Goal: Information Seeking & Learning: Learn about a topic

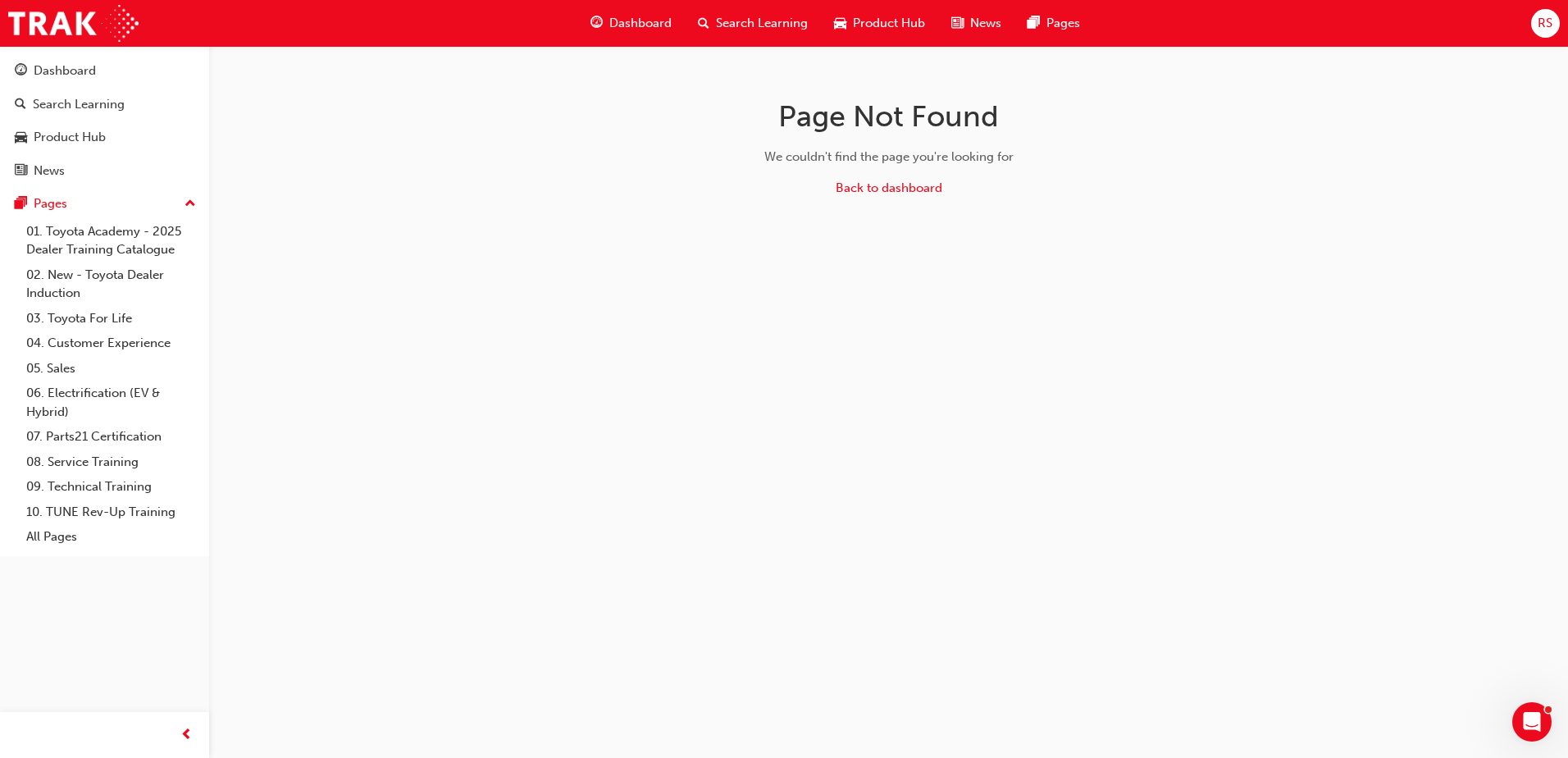
click at [642, 22] on span "Dashboard" at bounding box center [641, 23] width 62 height 19
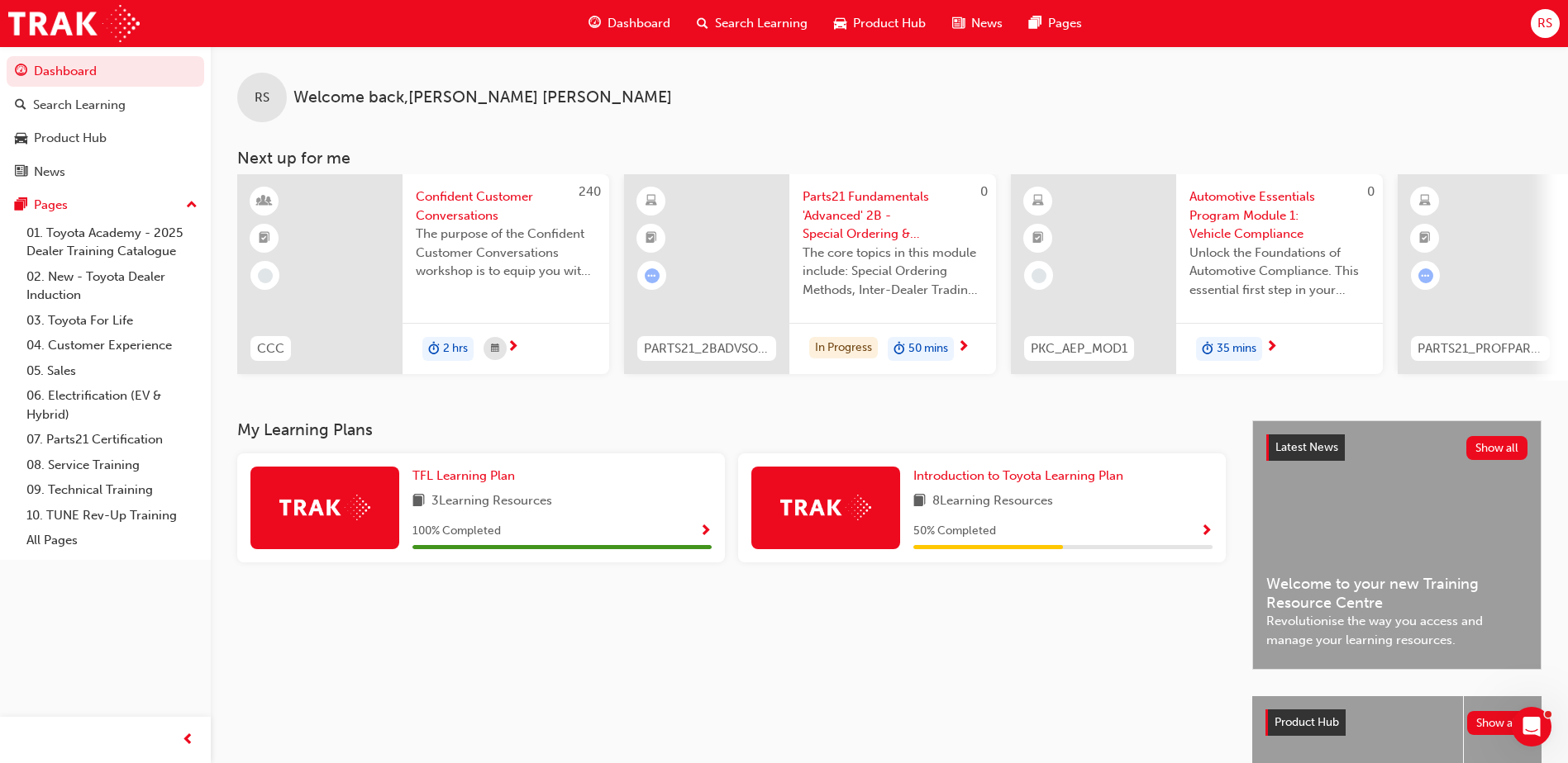
click at [1284, 341] on div "35 mins" at bounding box center [1279, 349] width 207 height 52
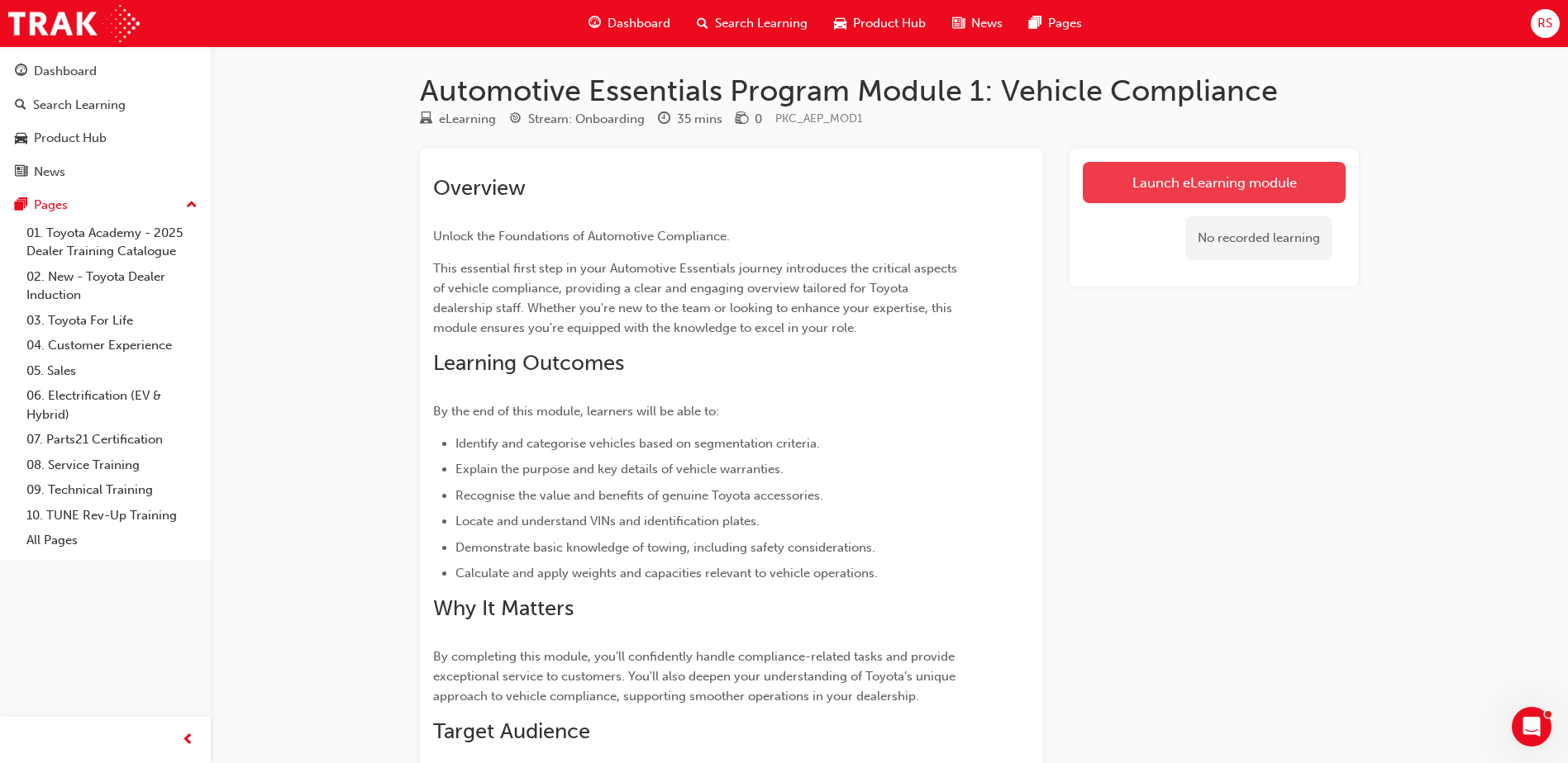
click at [1214, 178] on link "Launch eLearning module" at bounding box center [1214, 182] width 263 height 41
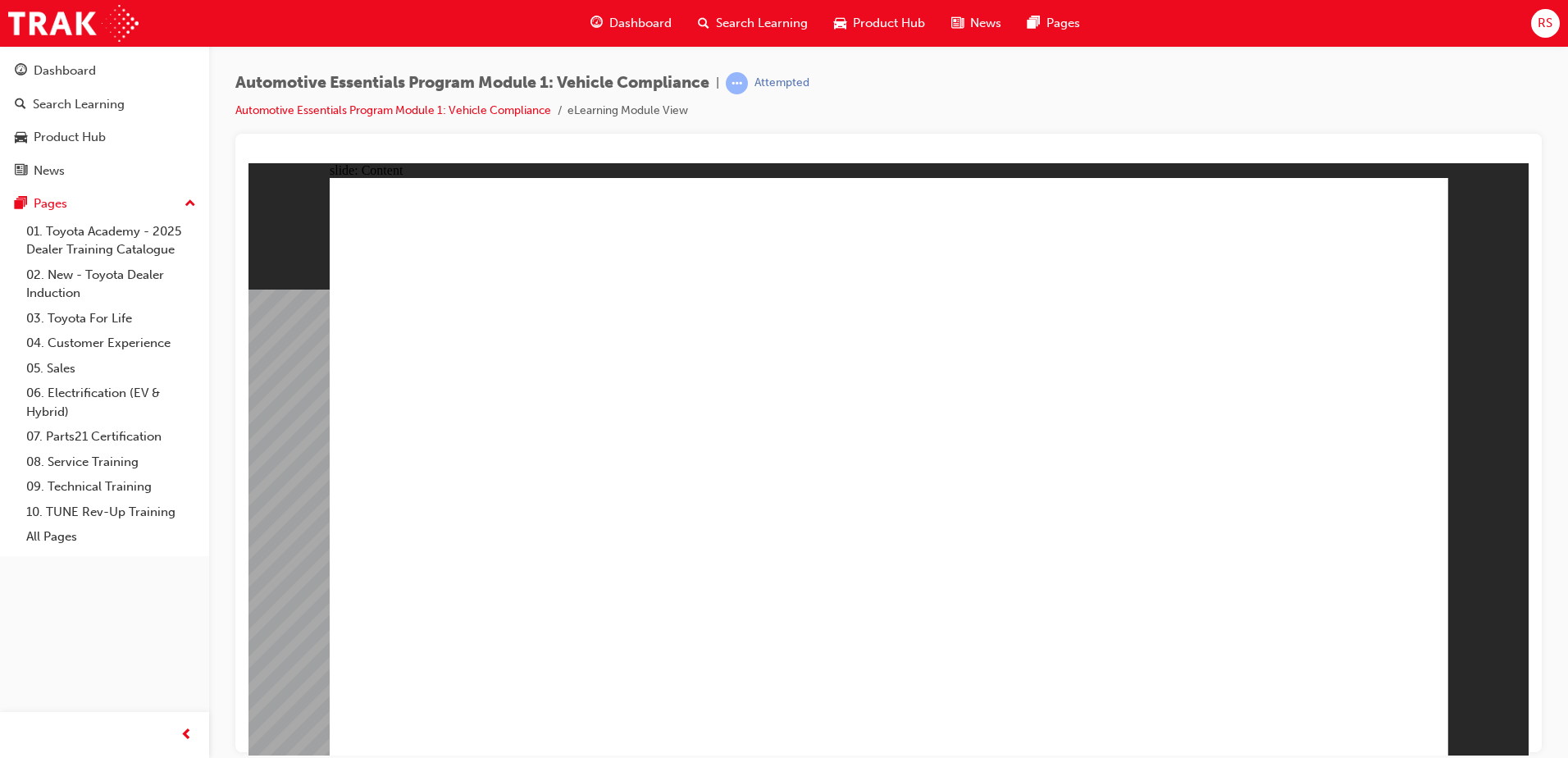
drag, startPoint x: 1011, startPoint y: 463, endPoint x: 1013, endPoint y: 474, distance: 11.2
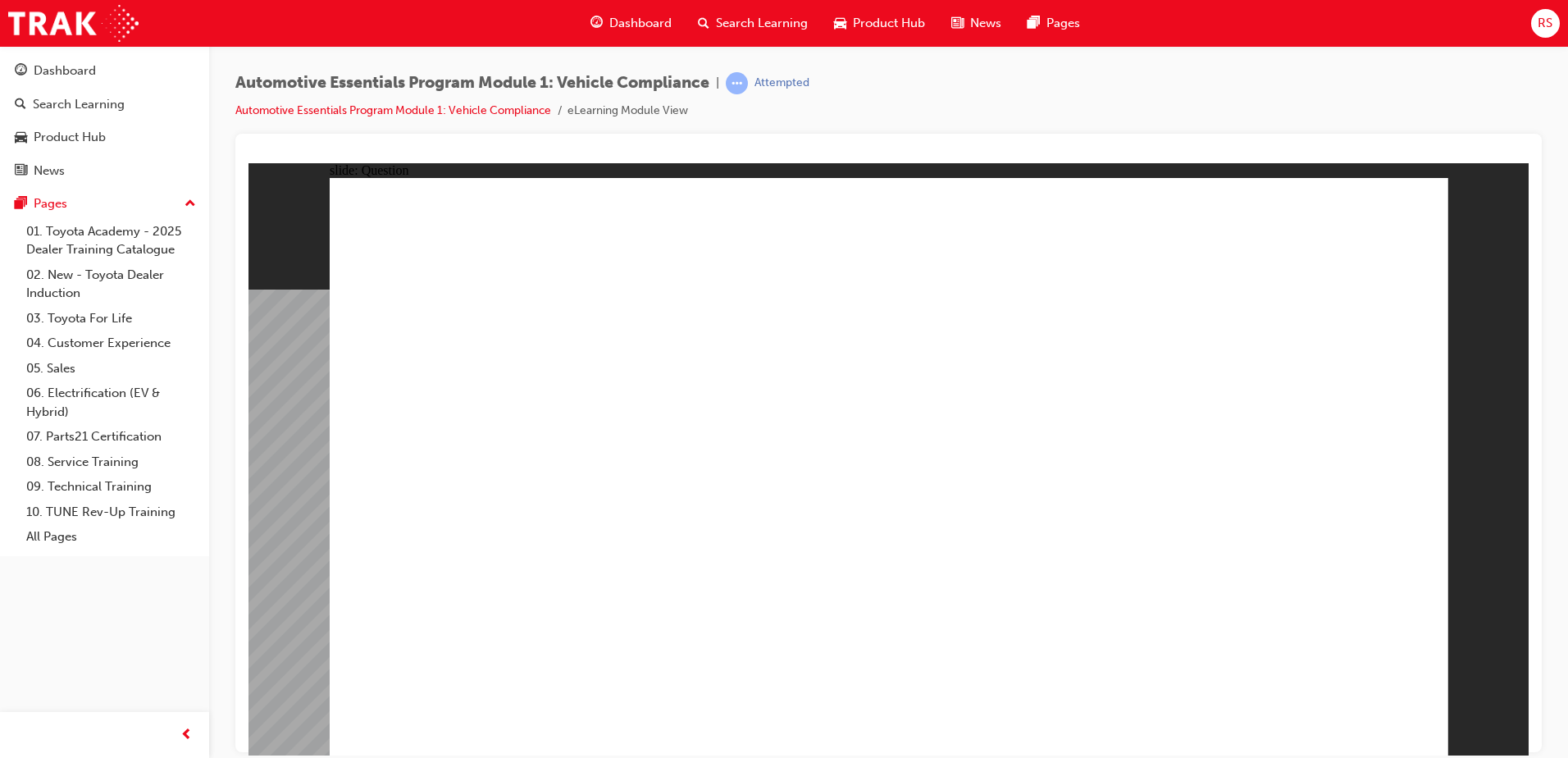
radio input "true"
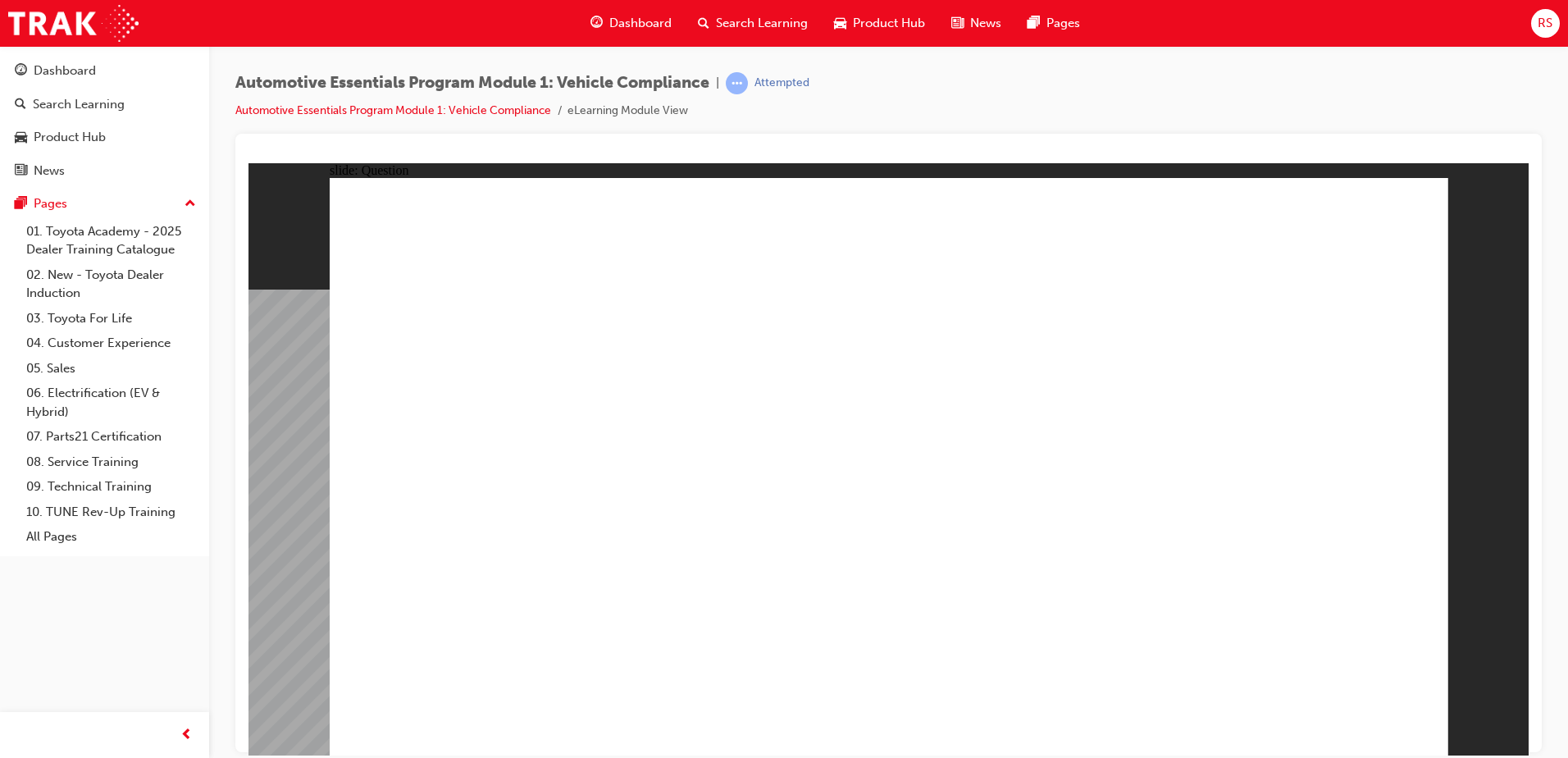
drag, startPoint x: 912, startPoint y: 721, endPoint x: 875, endPoint y: 719, distance: 37.1
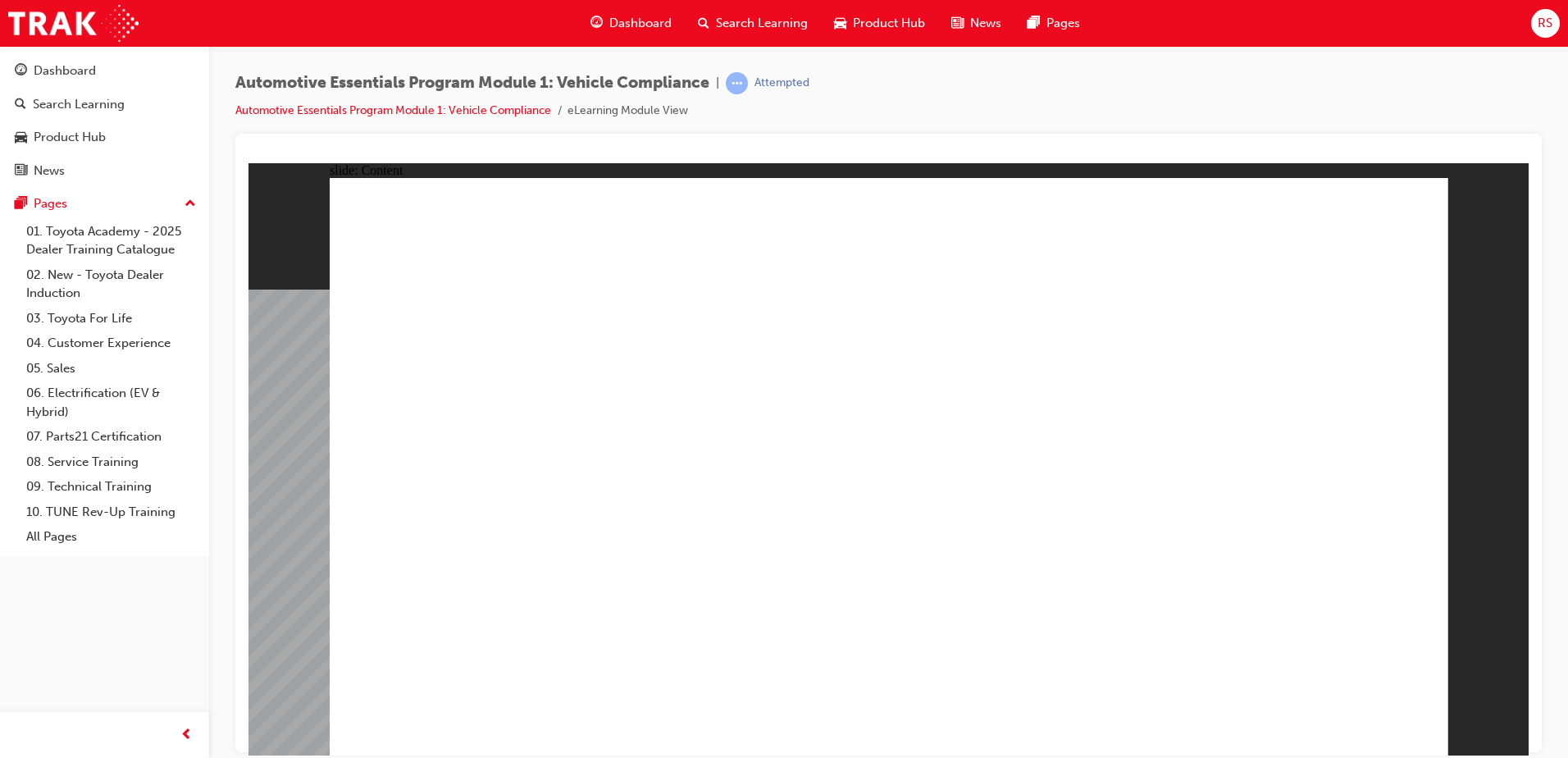
drag, startPoint x: 1401, startPoint y: 204, endPoint x: 1401, endPoint y: 249, distance: 45.0
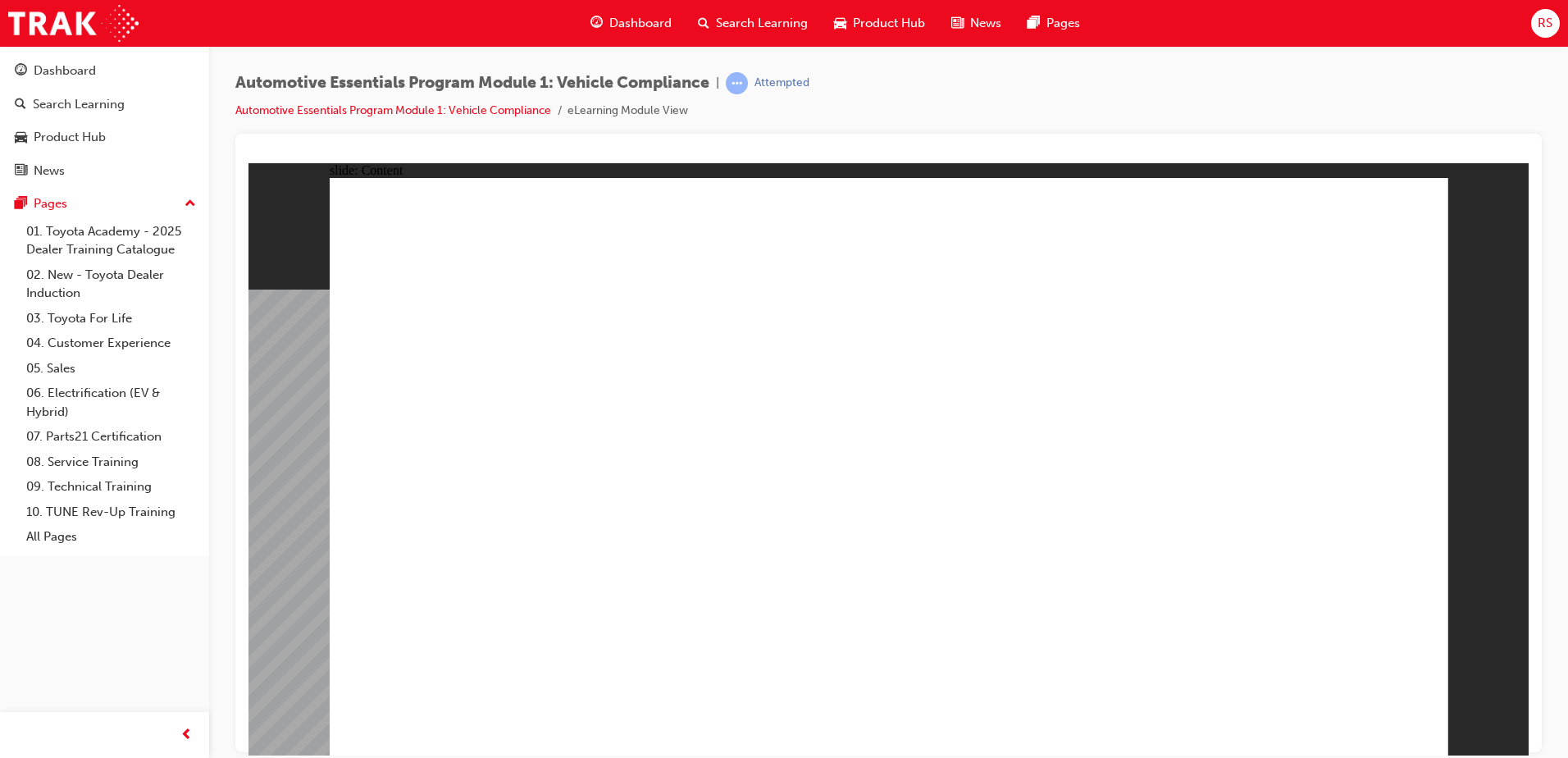
radio input "true"
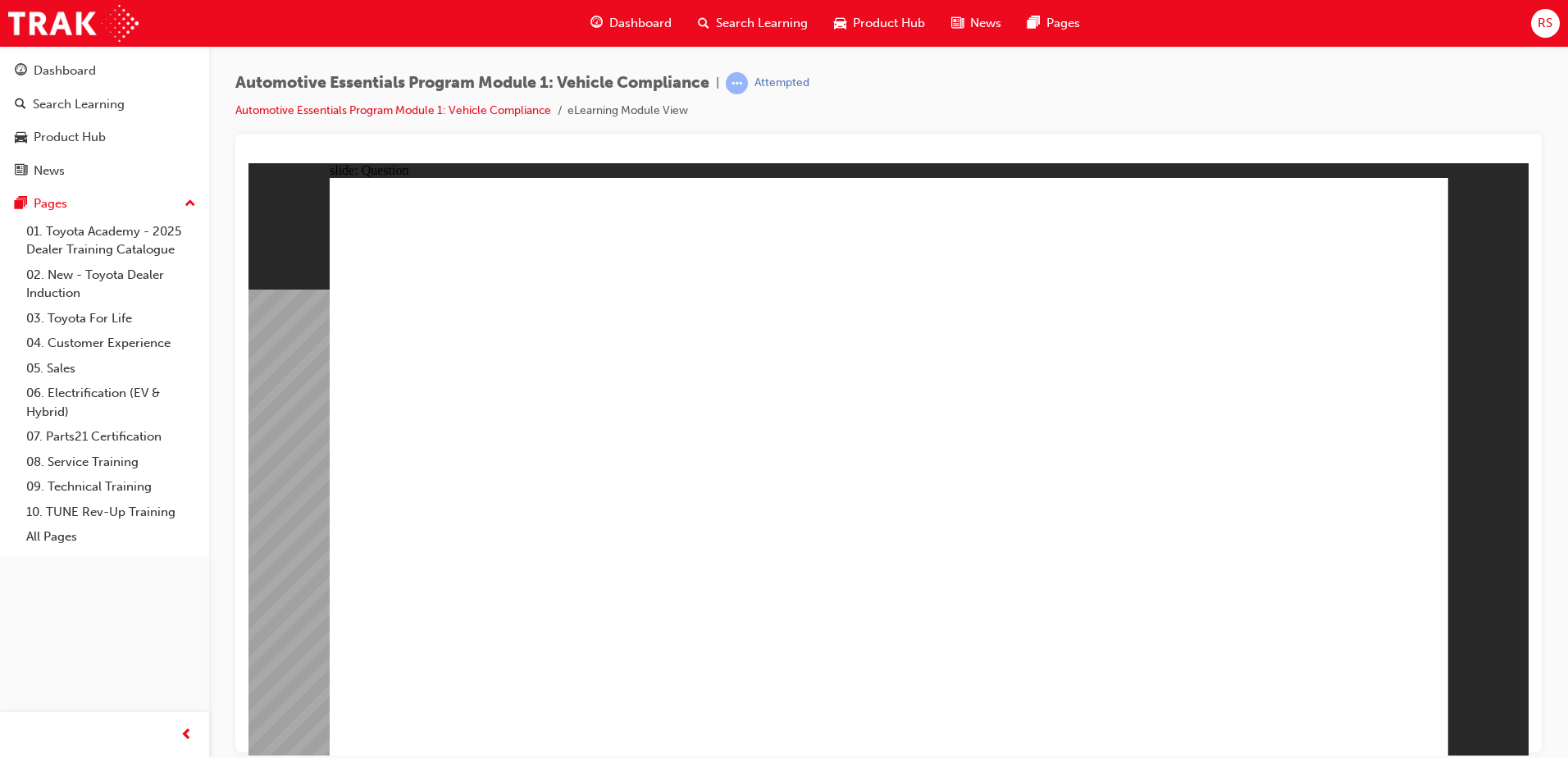
radio input "true"
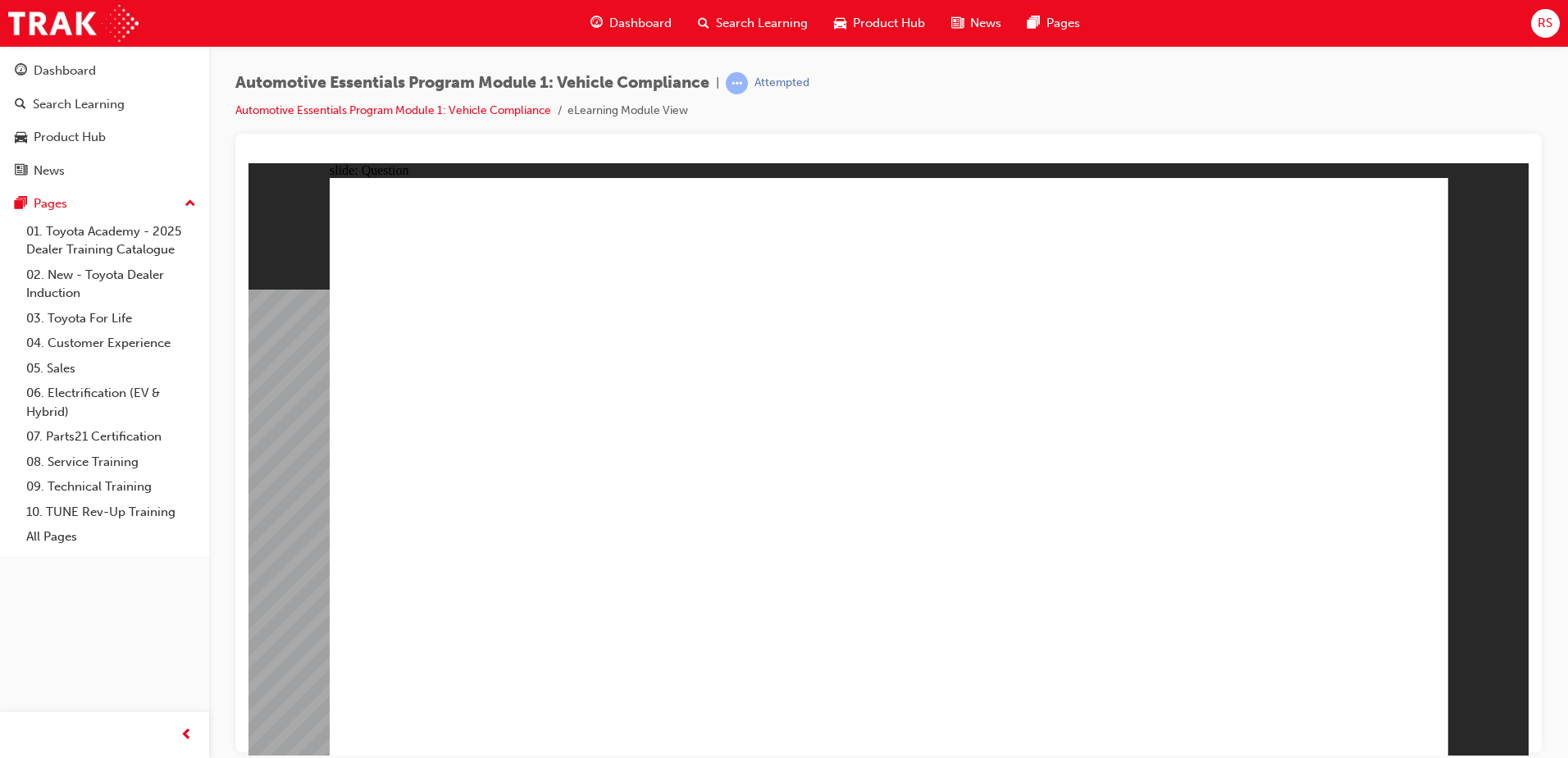
drag, startPoint x: 934, startPoint y: 585, endPoint x: 924, endPoint y: 577, distance: 12.8
radio input "true"
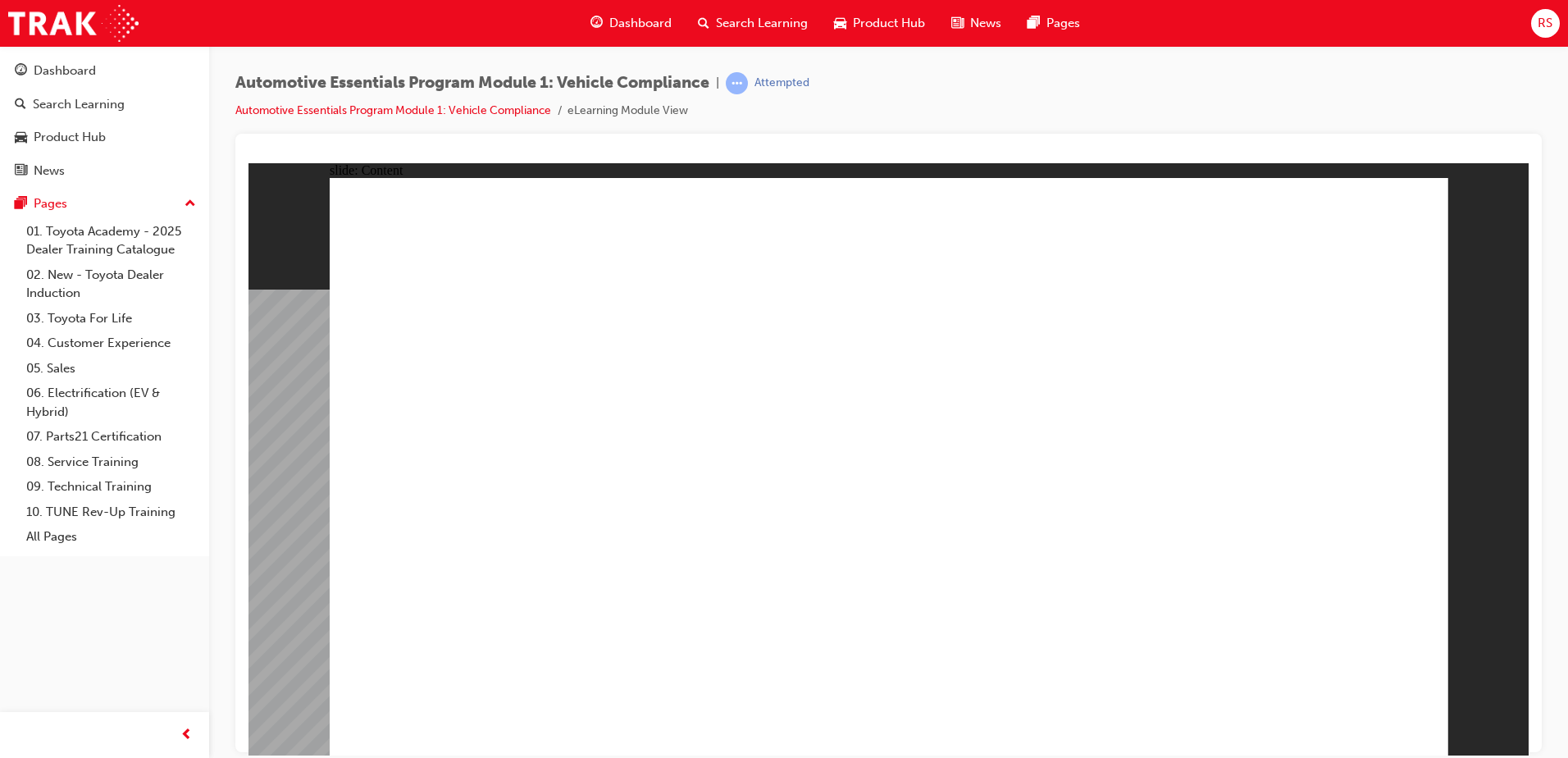
drag, startPoint x: 1389, startPoint y: 702, endPoint x: 1395, endPoint y: 709, distance: 9.2
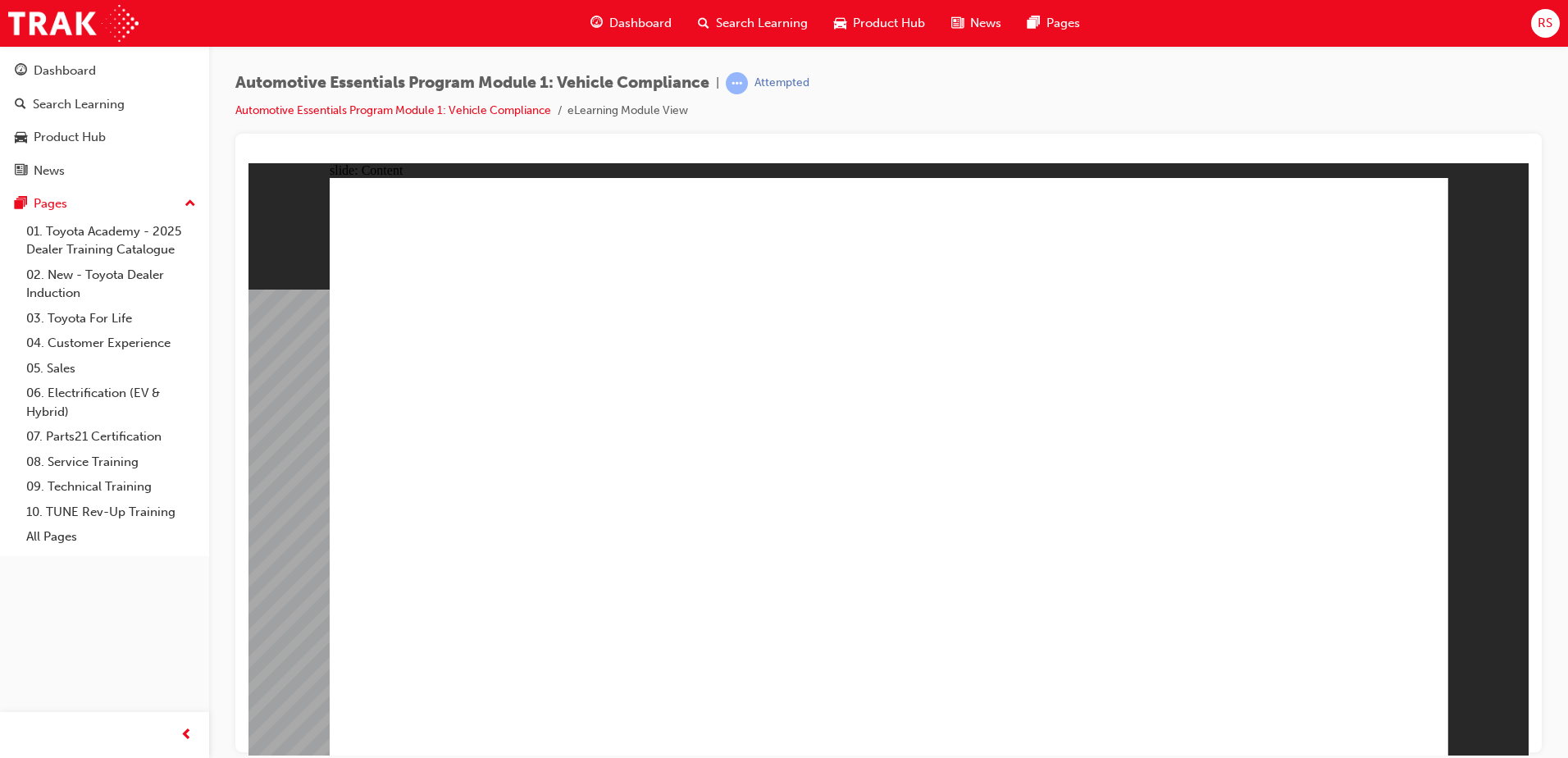
drag, startPoint x: 1311, startPoint y: 709, endPoint x: 1320, endPoint y: 710, distance: 9.1
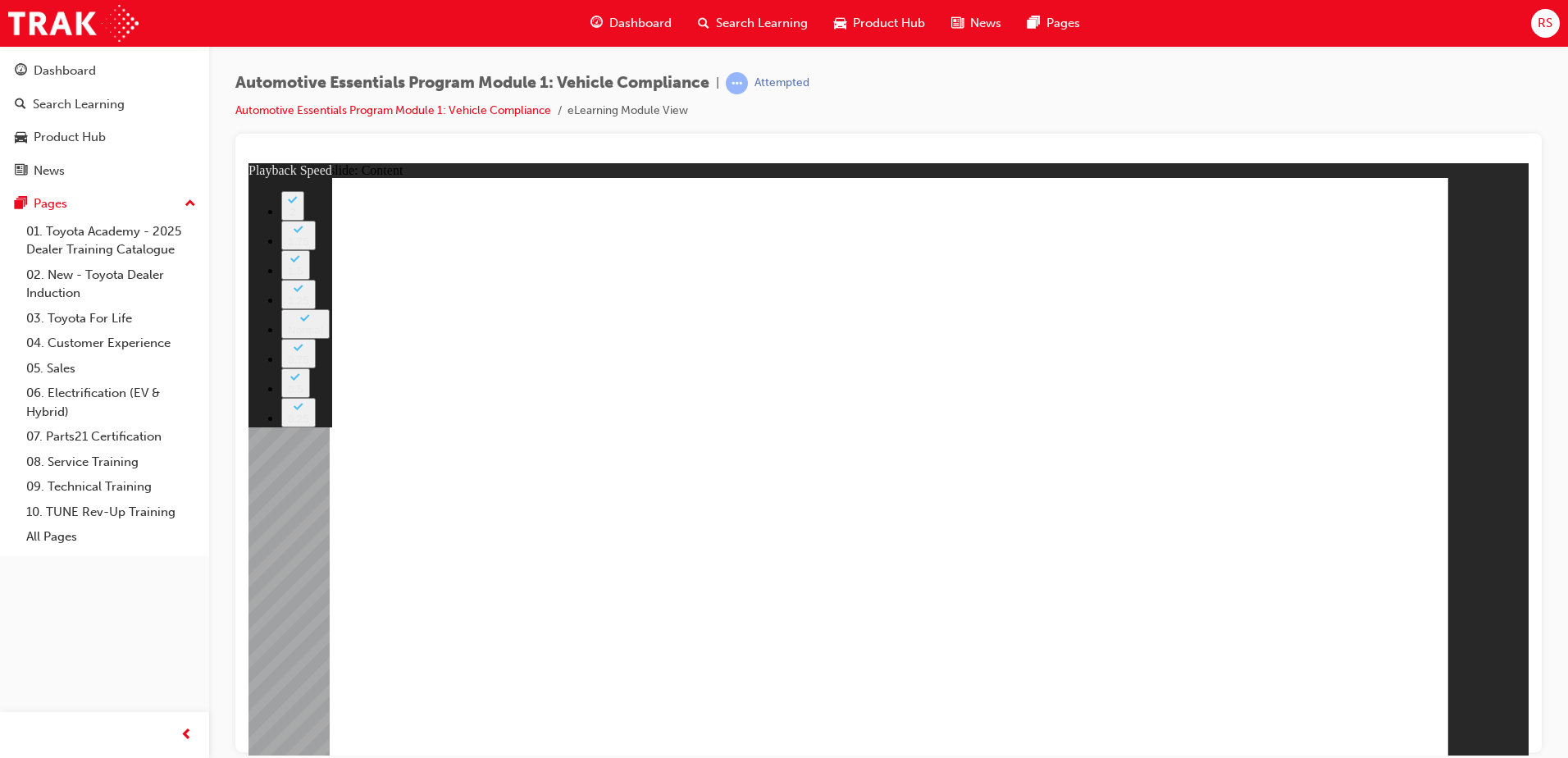
type input "43"
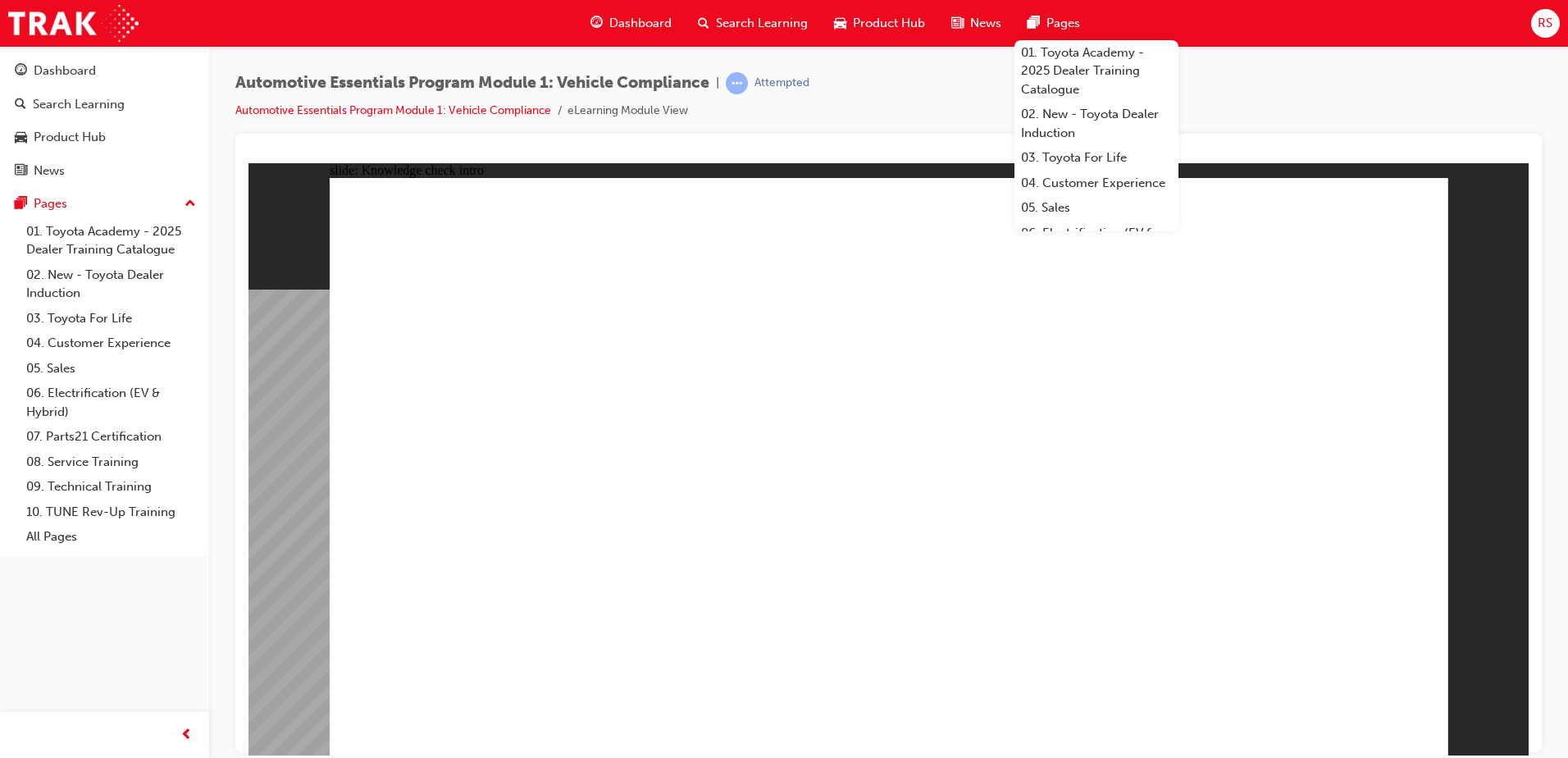
drag, startPoint x: 1413, startPoint y: 724, endPoint x: 1381, endPoint y: 711, distance: 34.5
click at [1260, 137] on div at bounding box center [888, 443] width 1307 height 619
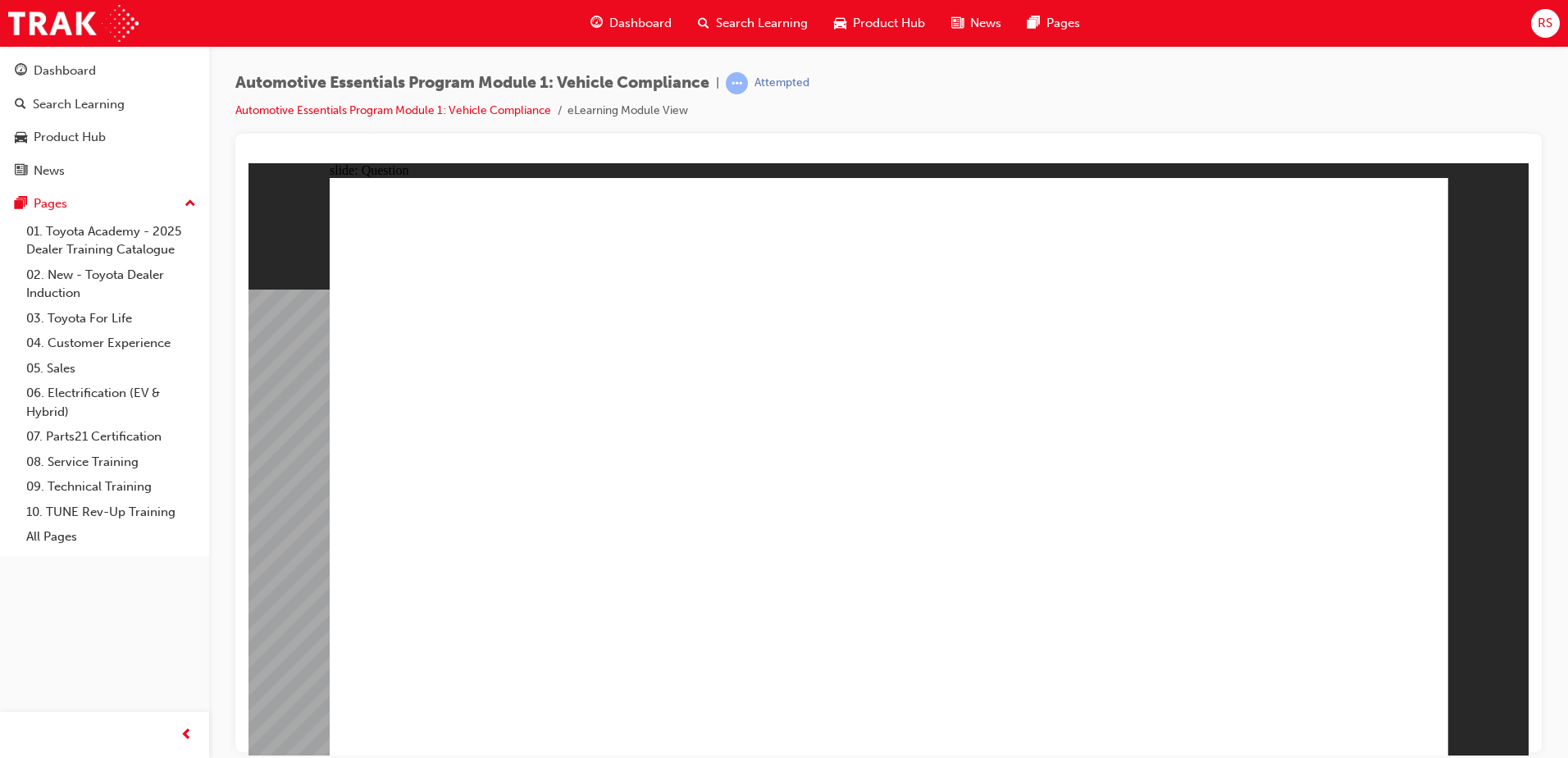
radio input "true"
drag, startPoint x: 1331, startPoint y: 708, endPoint x: 1340, endPoint y: 729, distance: 22.8
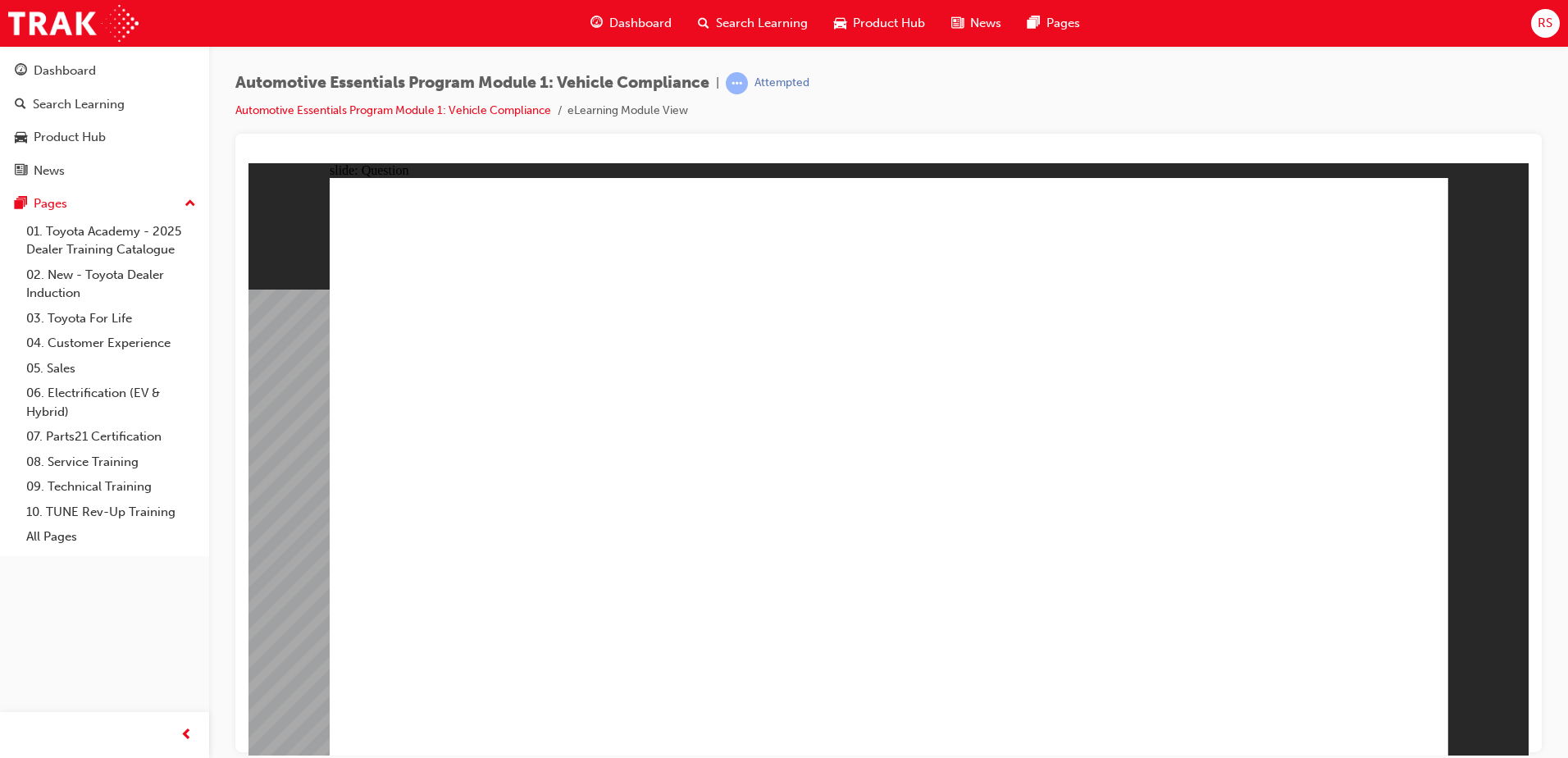
radio input "true"
